Goal: Transaction & Acquisition: Purchase product/service

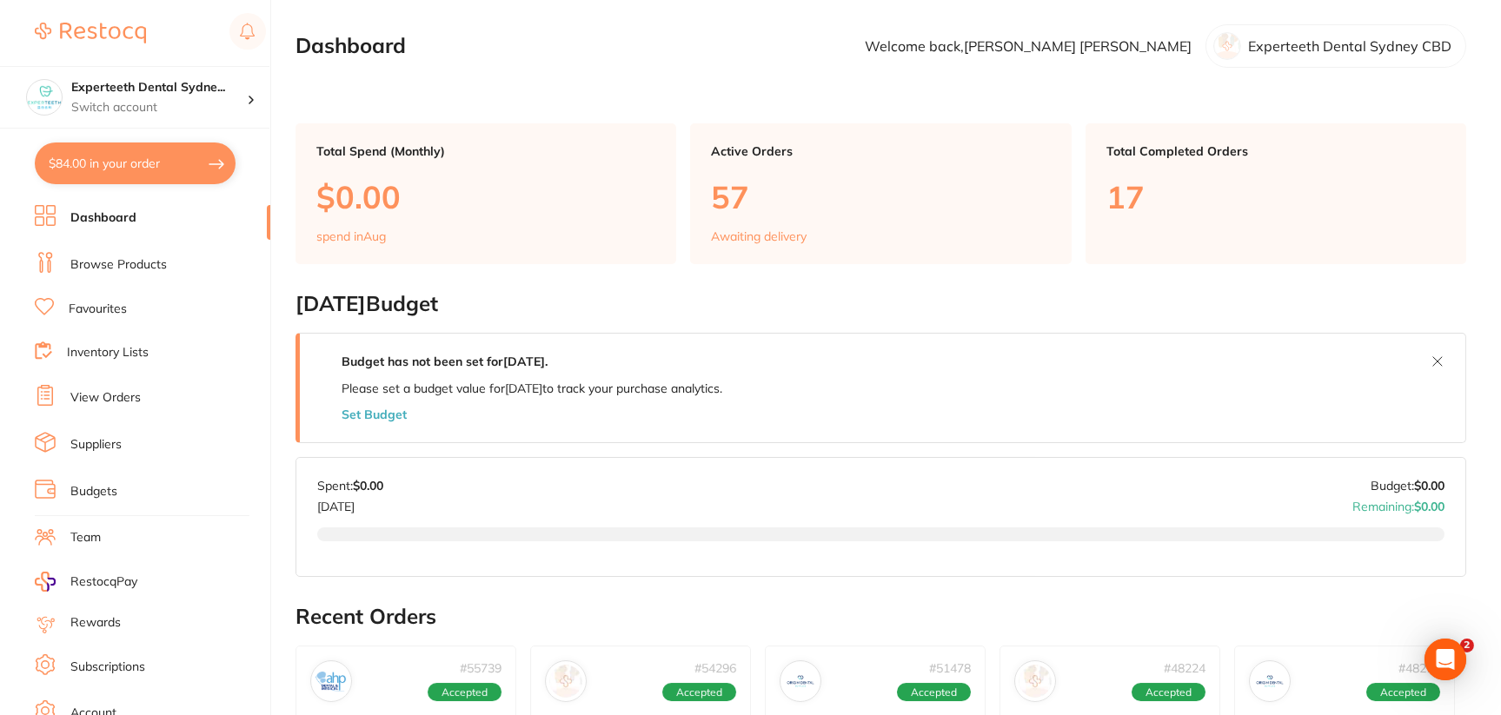
click at [138, 263] on link "Browse Products" at bounding box center [118, 264] width 96 height 17
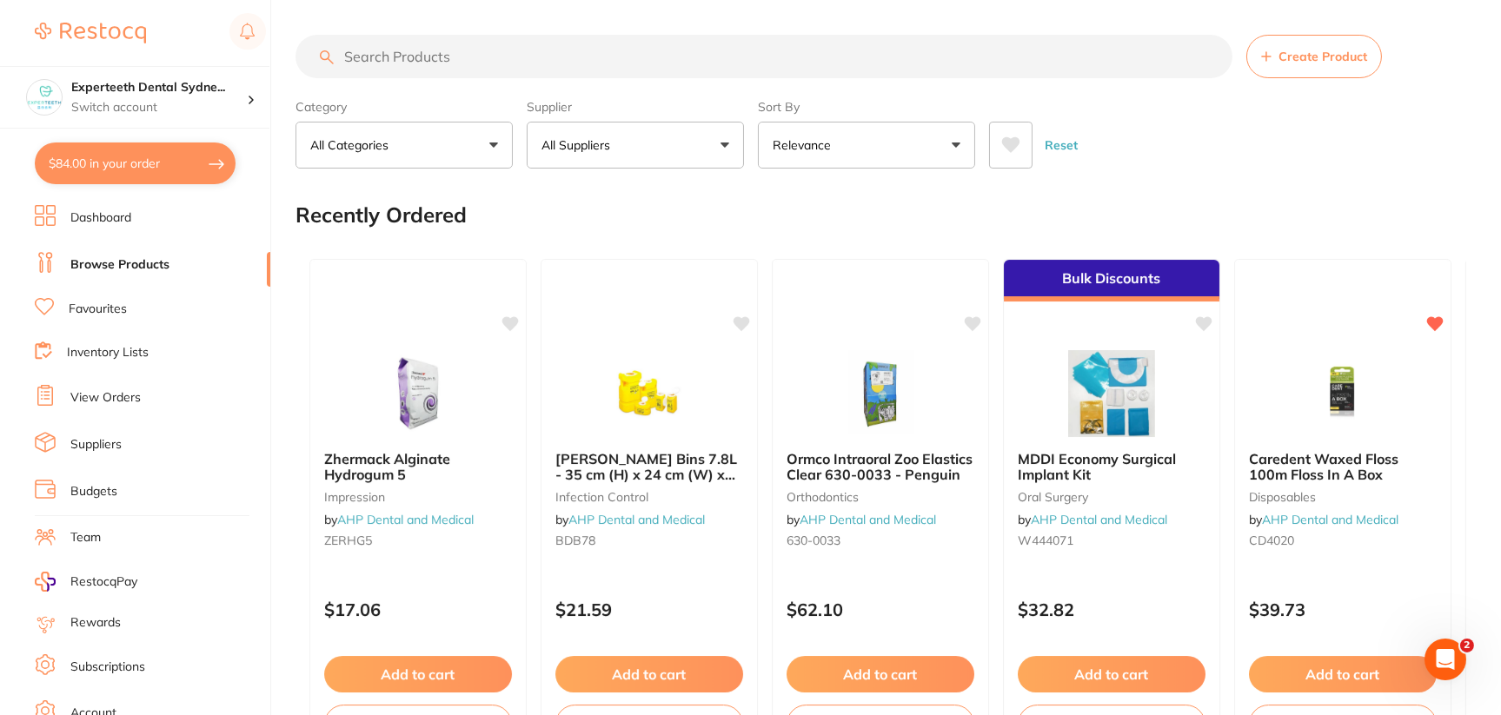
click at [498, 49] on input "search" at bounding box center [763, 56] width 937 height 43
paste input "FG60"
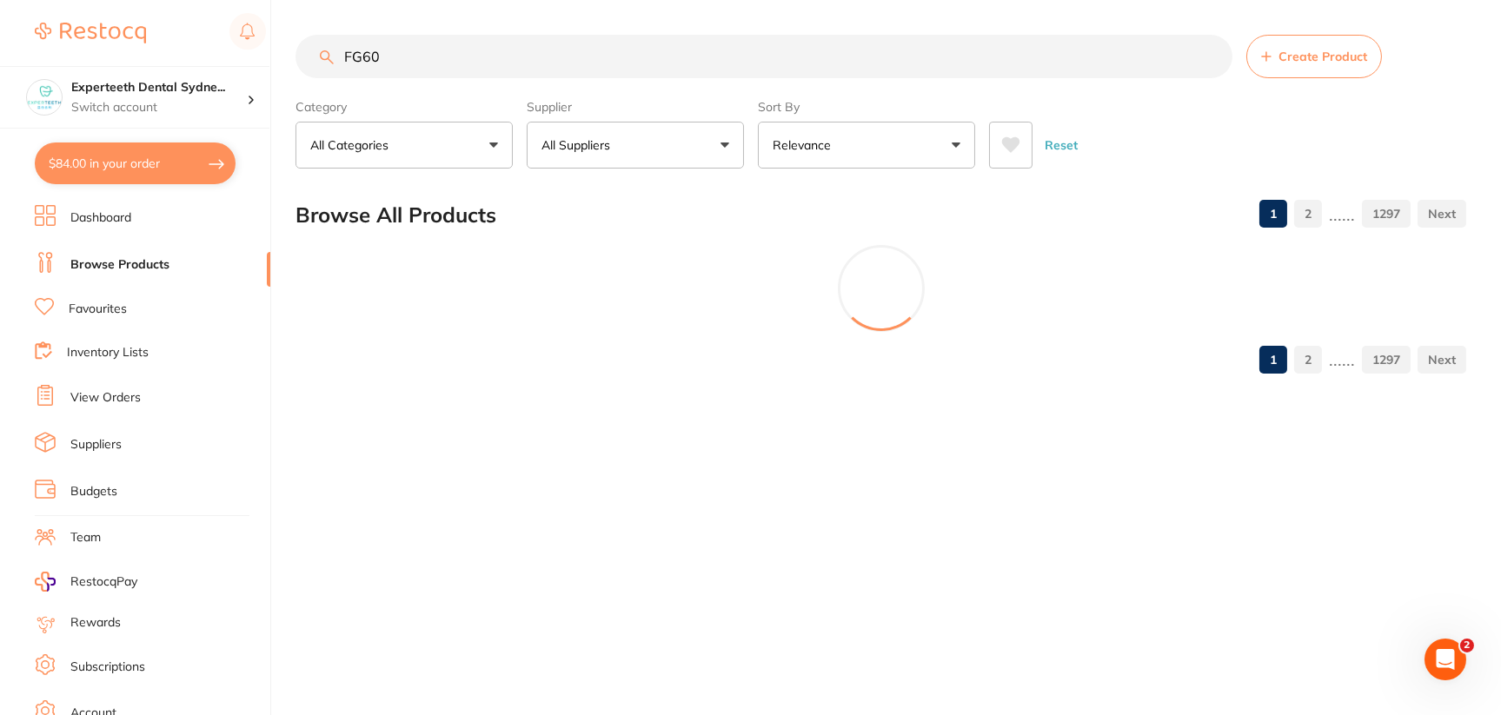
type input "FG60"
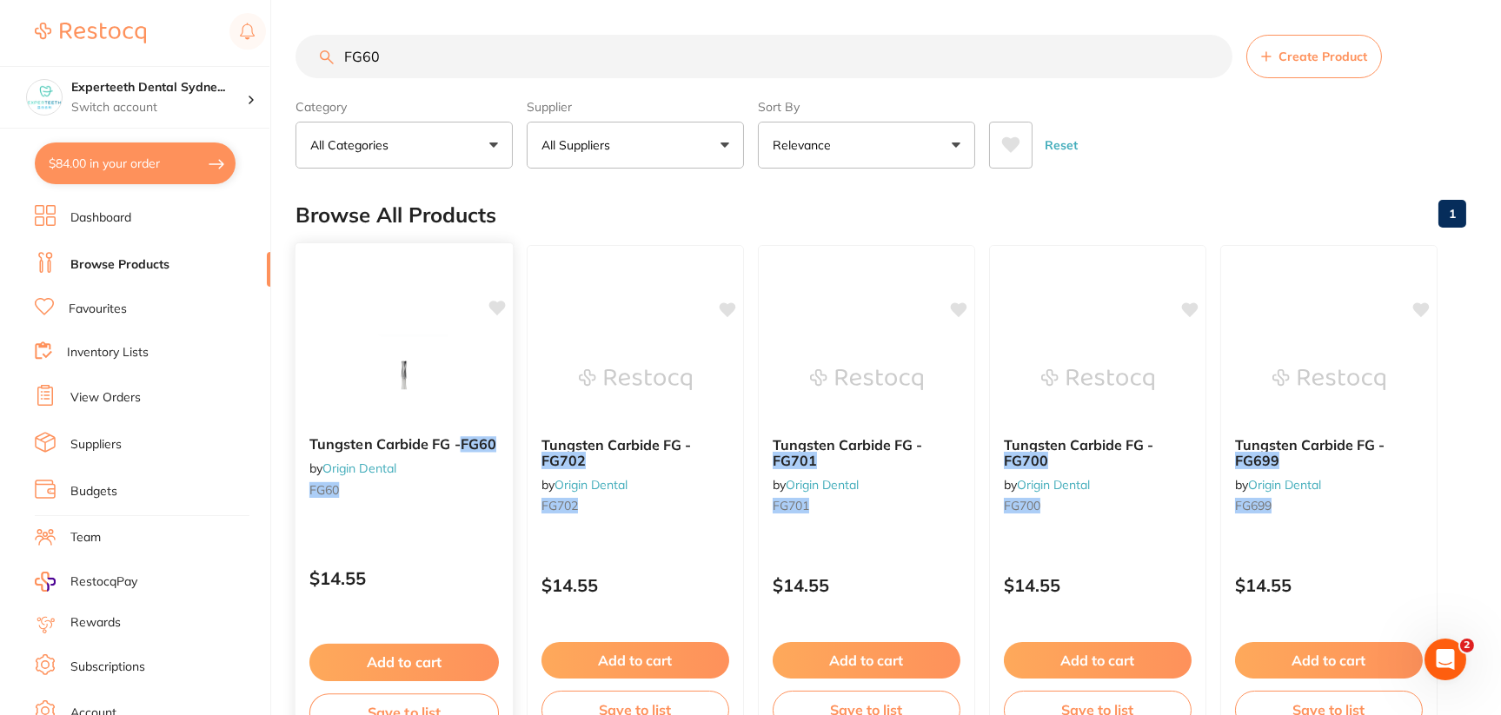
click at [406, 344] on img at bounding box center [404, 379] width 114 height 88
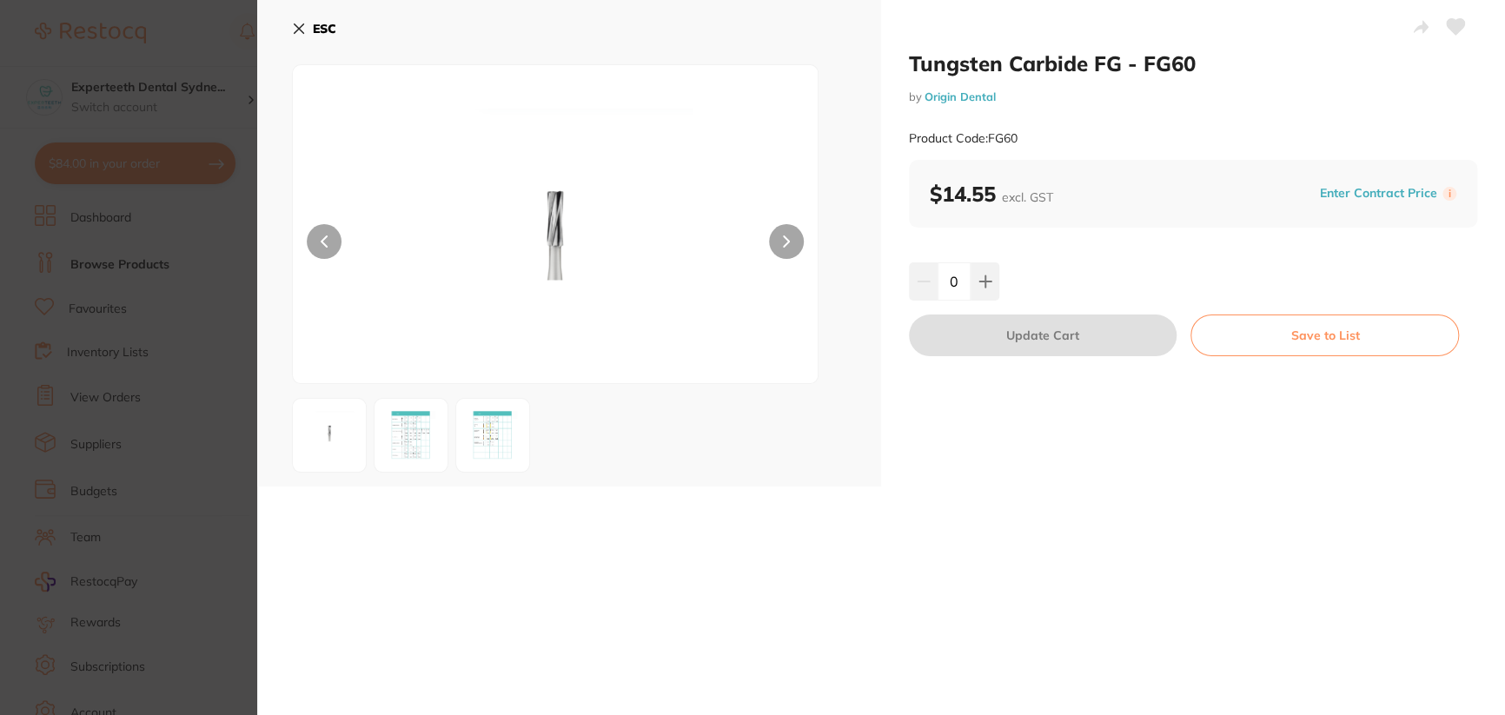
click at [414, 465] on img at bounding box center [411, 435] width 63 height 63
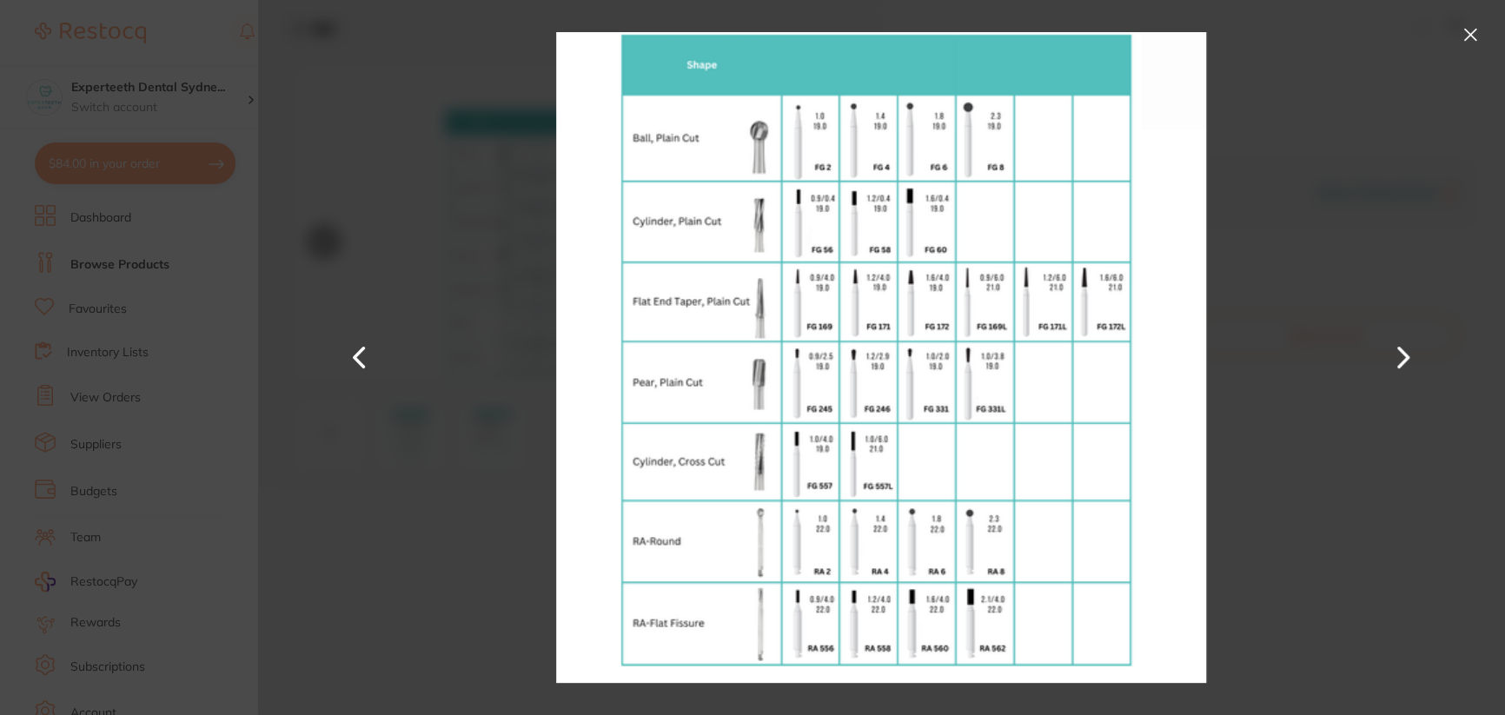
click at [1403, 350] on button at bounding box center [1404, 358] width 42 height 358
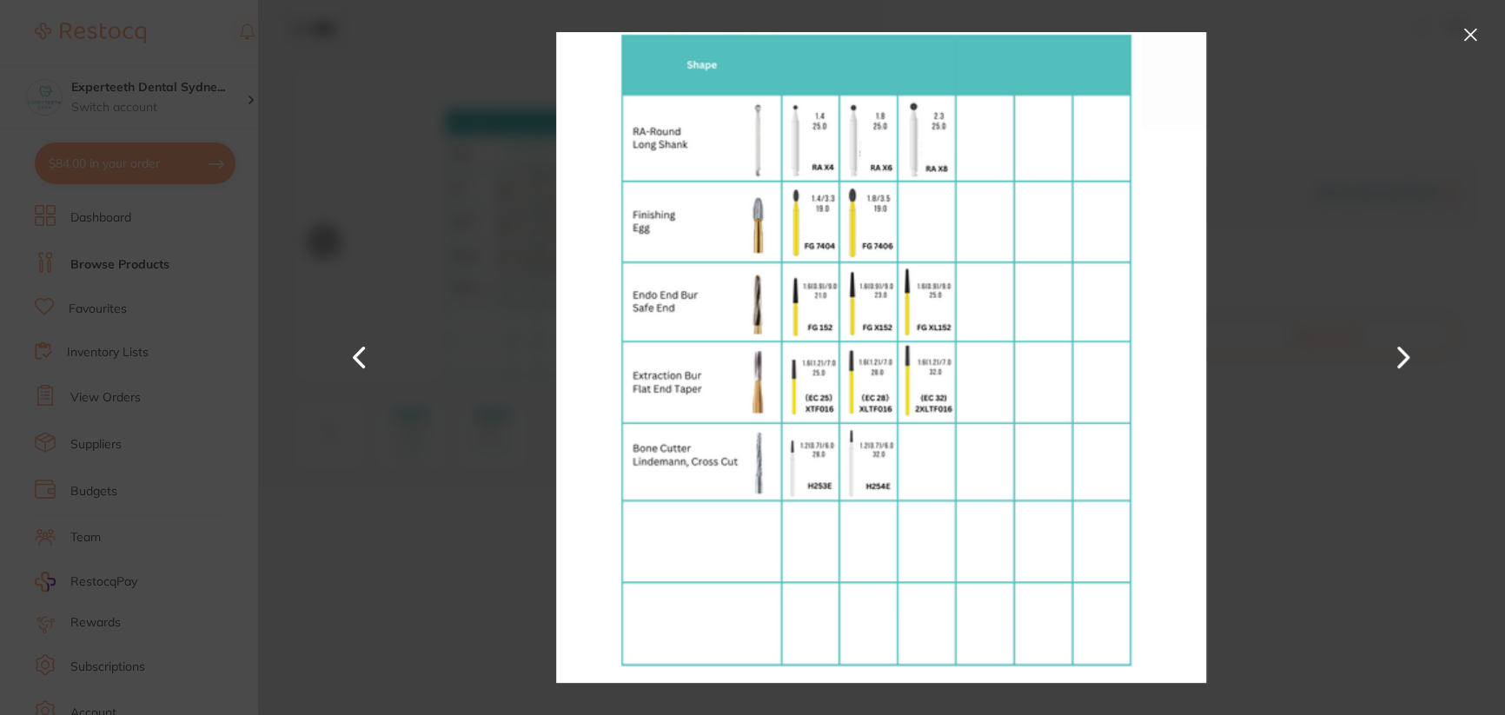
click at [1471, 30] on button at bounding box center [1471, 35] width 28 height 28
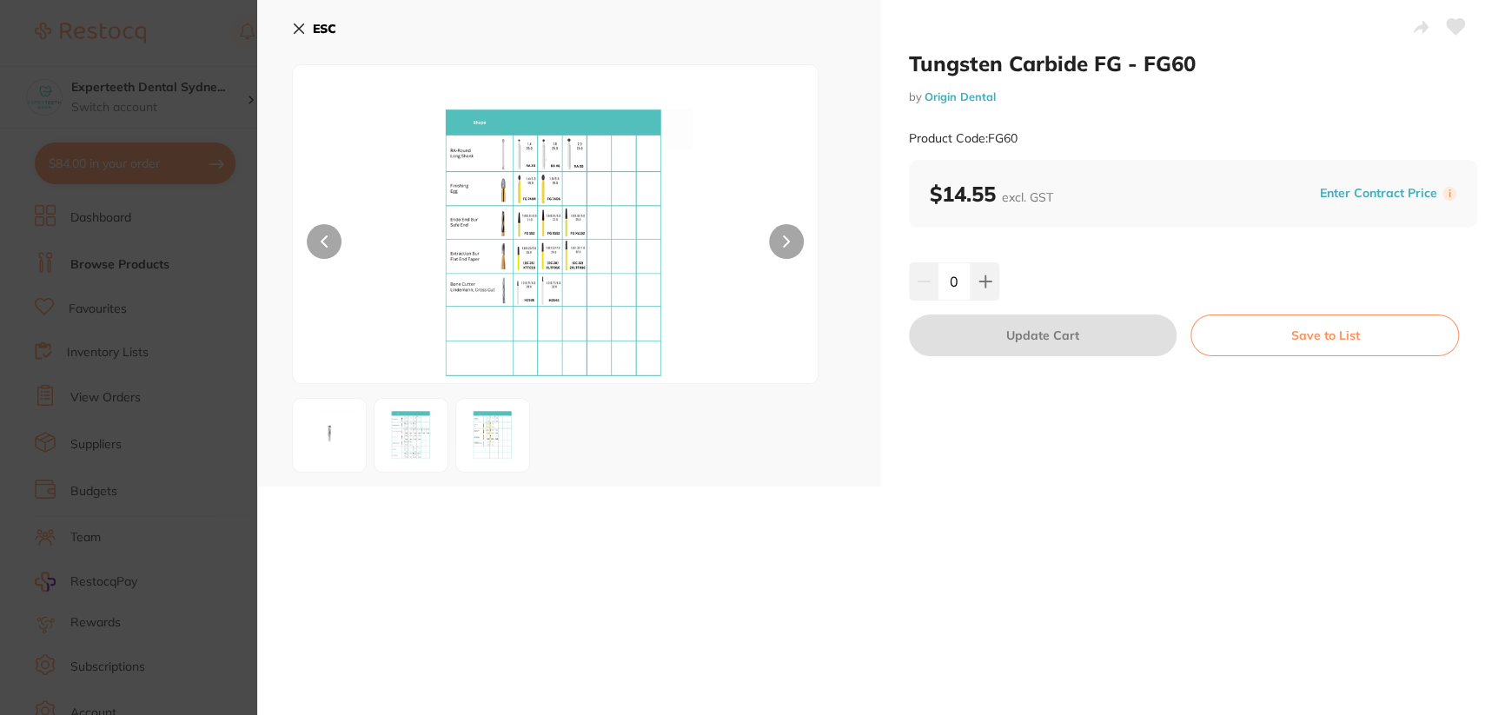
click at [550, 189] on img at bounding box center [555, 246] width 315 height 275
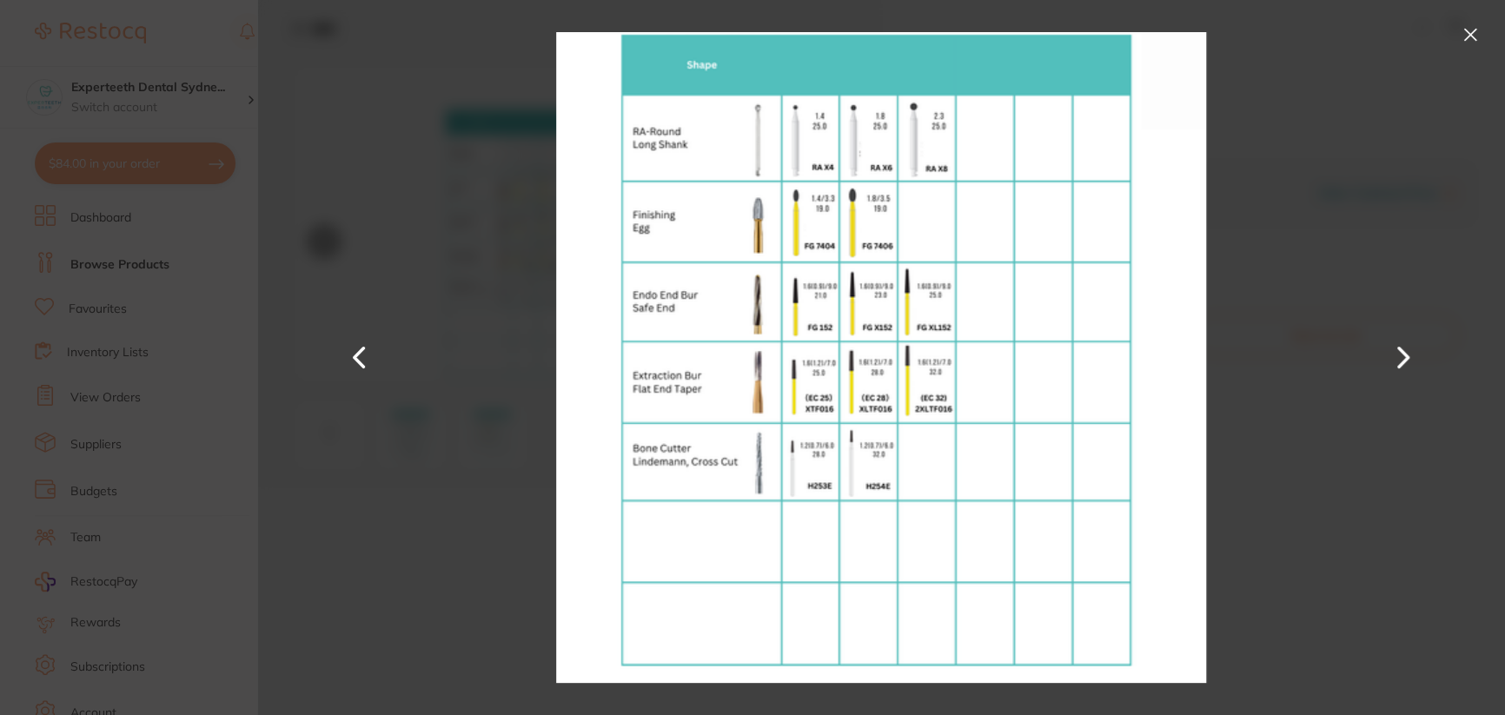
click at [1470, 30] on button at bounding box center [1471, 35] width 28 height 28
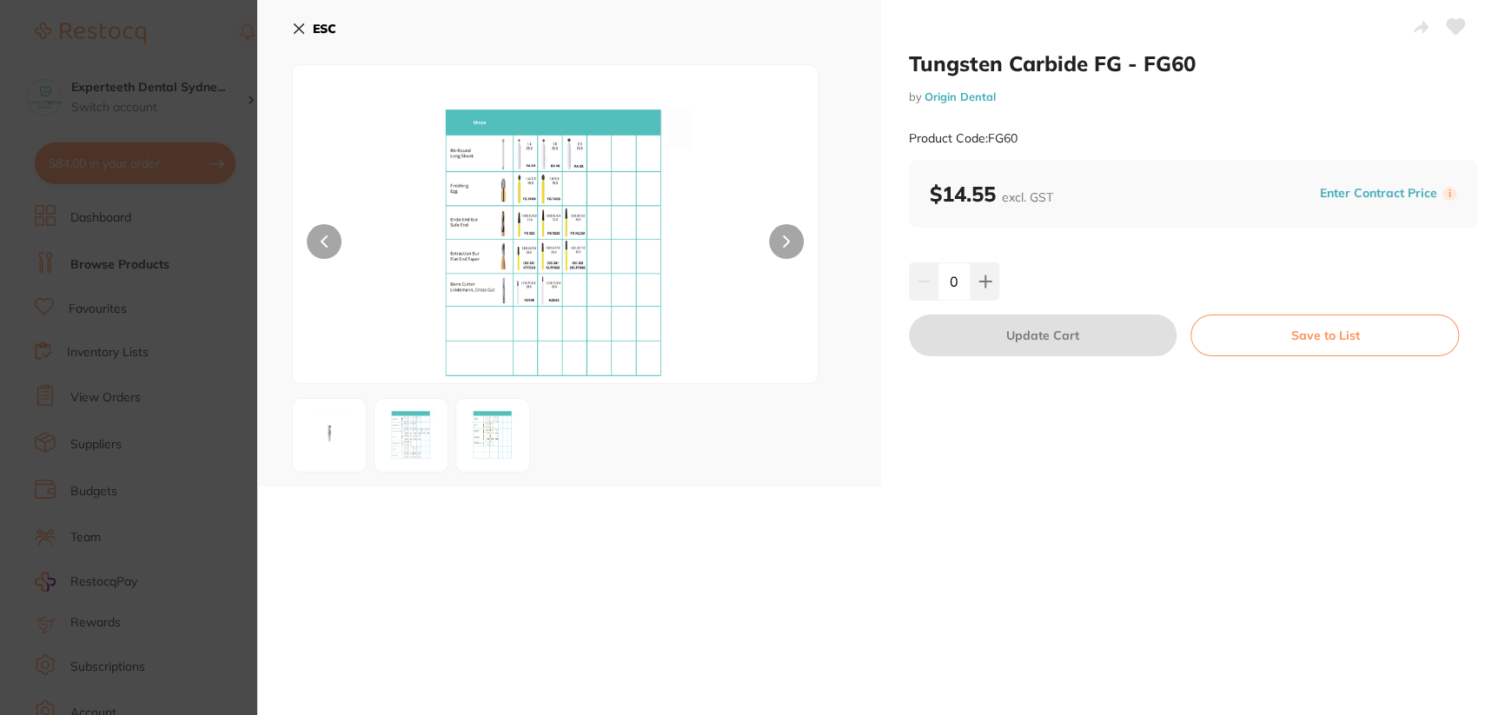
click at [852, 428] on div "ESC" at bounding box center [569, 243] width 624 height 487
